Goal: Information Seeking & Learning: Stay updated

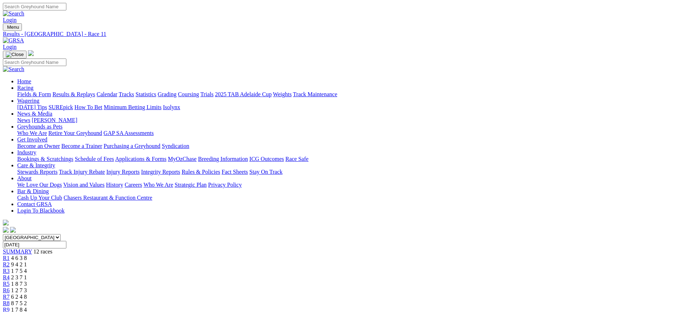
click at [24, 37] on img at bounding box center [13, 40] width 21 height 6
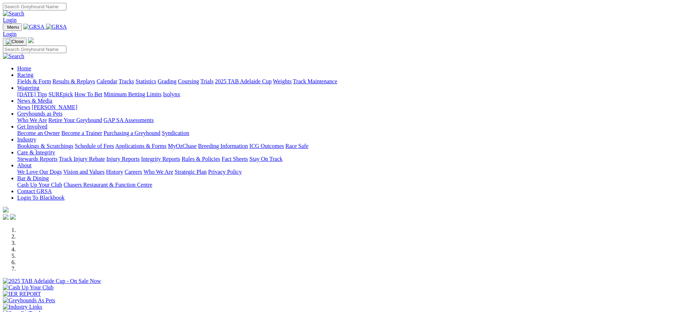
click at [199, 78] on link "Coursing" at bounding box center [188, 81] width 21 height 6
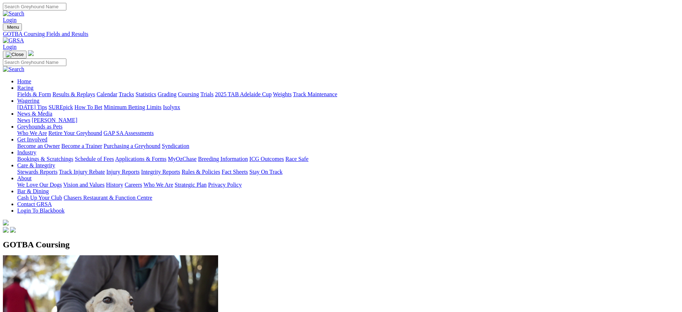
click at [77, 117] on link "[PERSON_NAME]" at bounding box center [55, 120] width 46 height 6
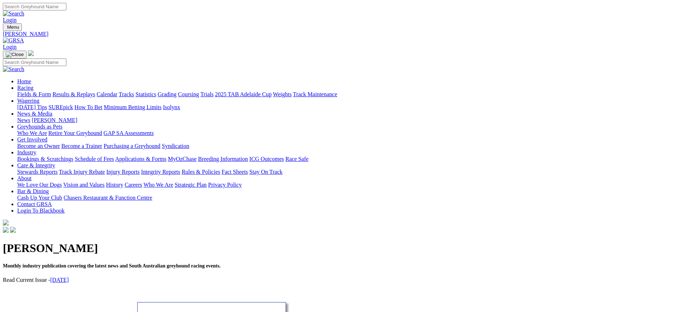
click at [30, 117] on link "News" at bounding box center [23, 120] width 13 height 6
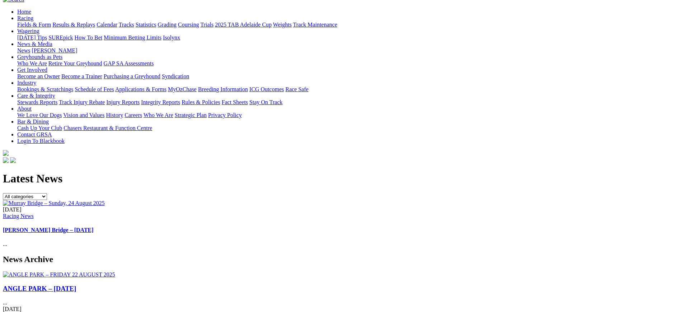
scroll to position [72, 0]
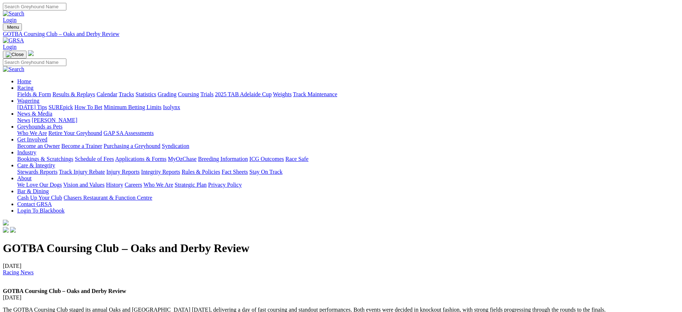
click at [24, 37] on img at bounding box center [13, 40] width 21 height 6
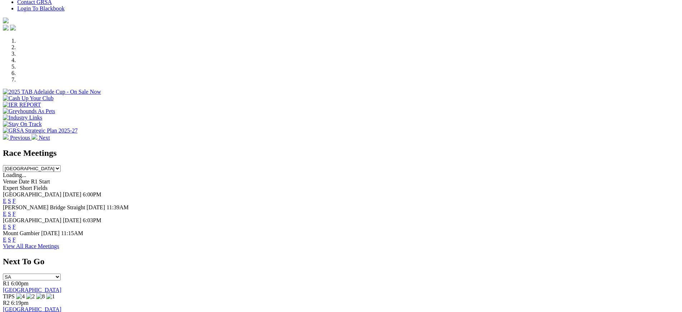
scroll to position [205, 0]
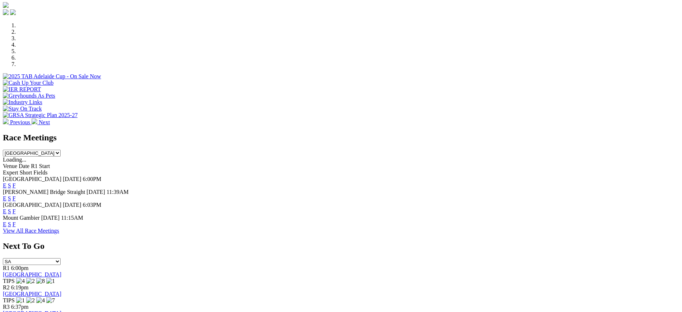
click at [16, 195] on link "F" at bounding box center [14, 198] width 3 height 6
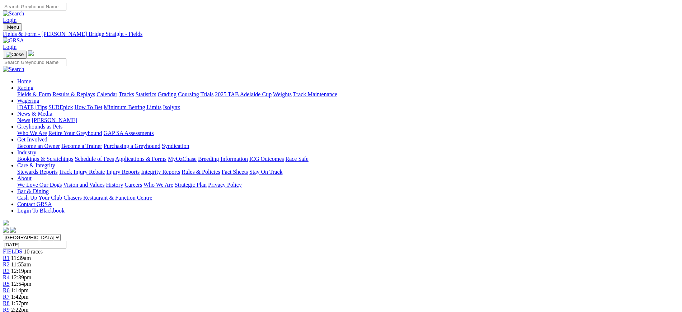
click at [24, 37] on img at bounding box center [13, 40] width 21 height 6
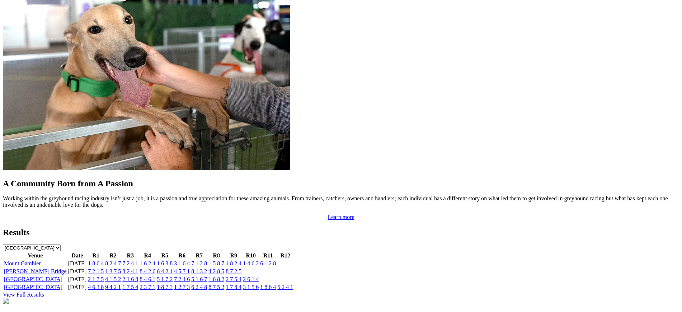
scroll to position [587, 0]
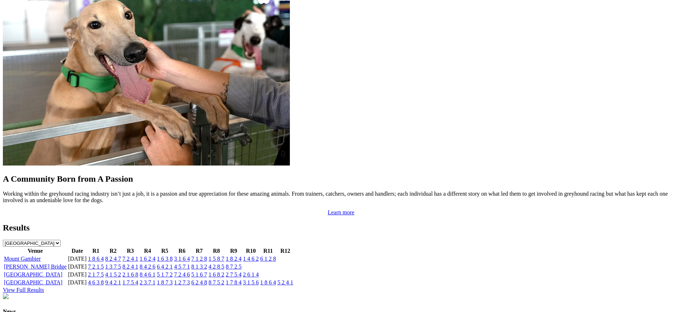
click at [121, 263] on link "1 3 7 5" at bounding box center [113, 266] width 16 height 6
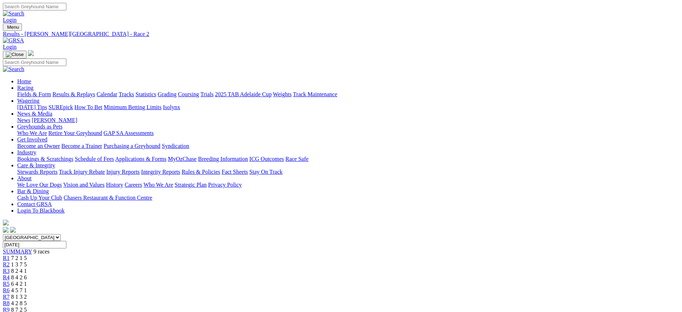
click at [24, 37] on img at bounding box center [13, 40] width 21 height 6
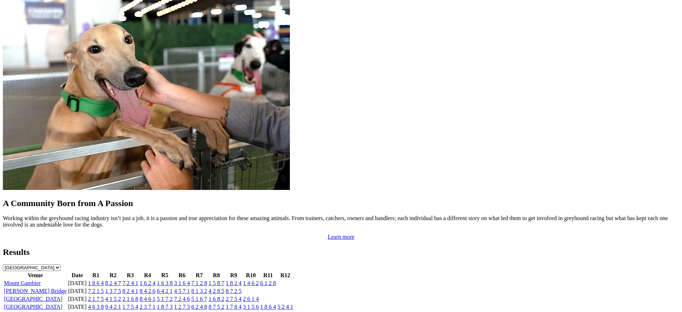
scroll to position [567, 0]
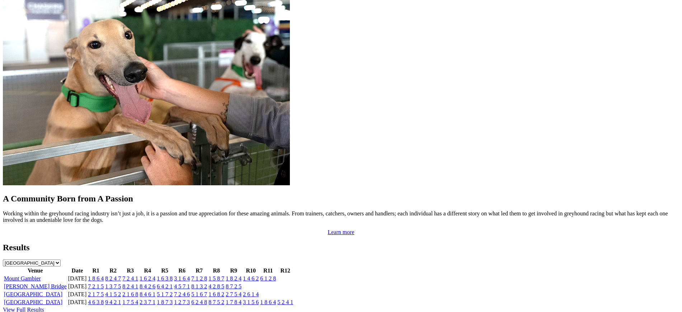
click at [104, 275] on link "1 8 6 4" at bounding box center [96, 278] width 16 height 6
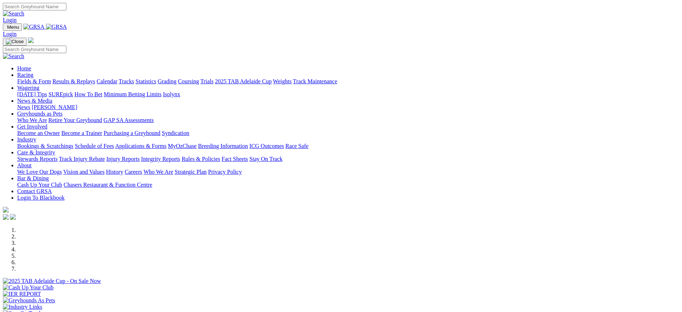
scroll to position [567, 0]
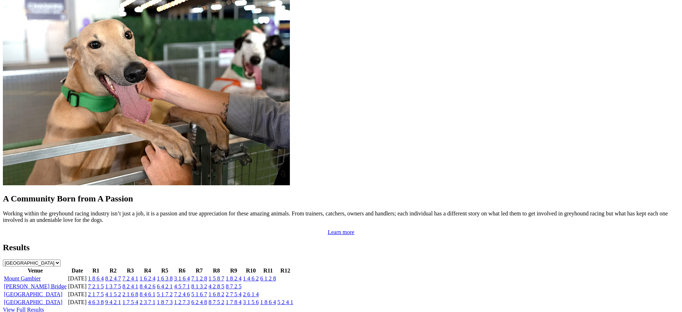
click at [104, 283] on link "7 2 1 5" at bounding box center [96, 286] width 16 height 6
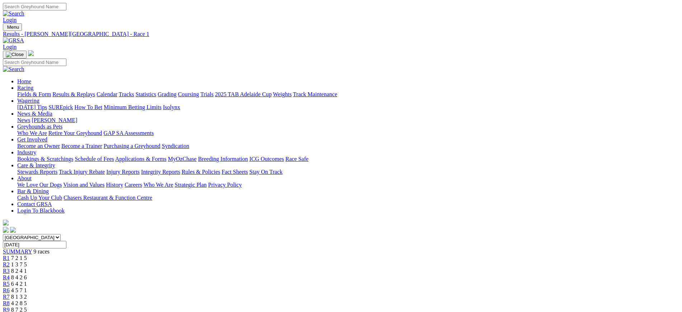
click at [27, 261] on span "1 3 7 5" at bounding box center [19, 264] width 16 height 6
click at [24, 37] on img at bounding box center [13, 40] width 21 height 6
